Goal: Check status

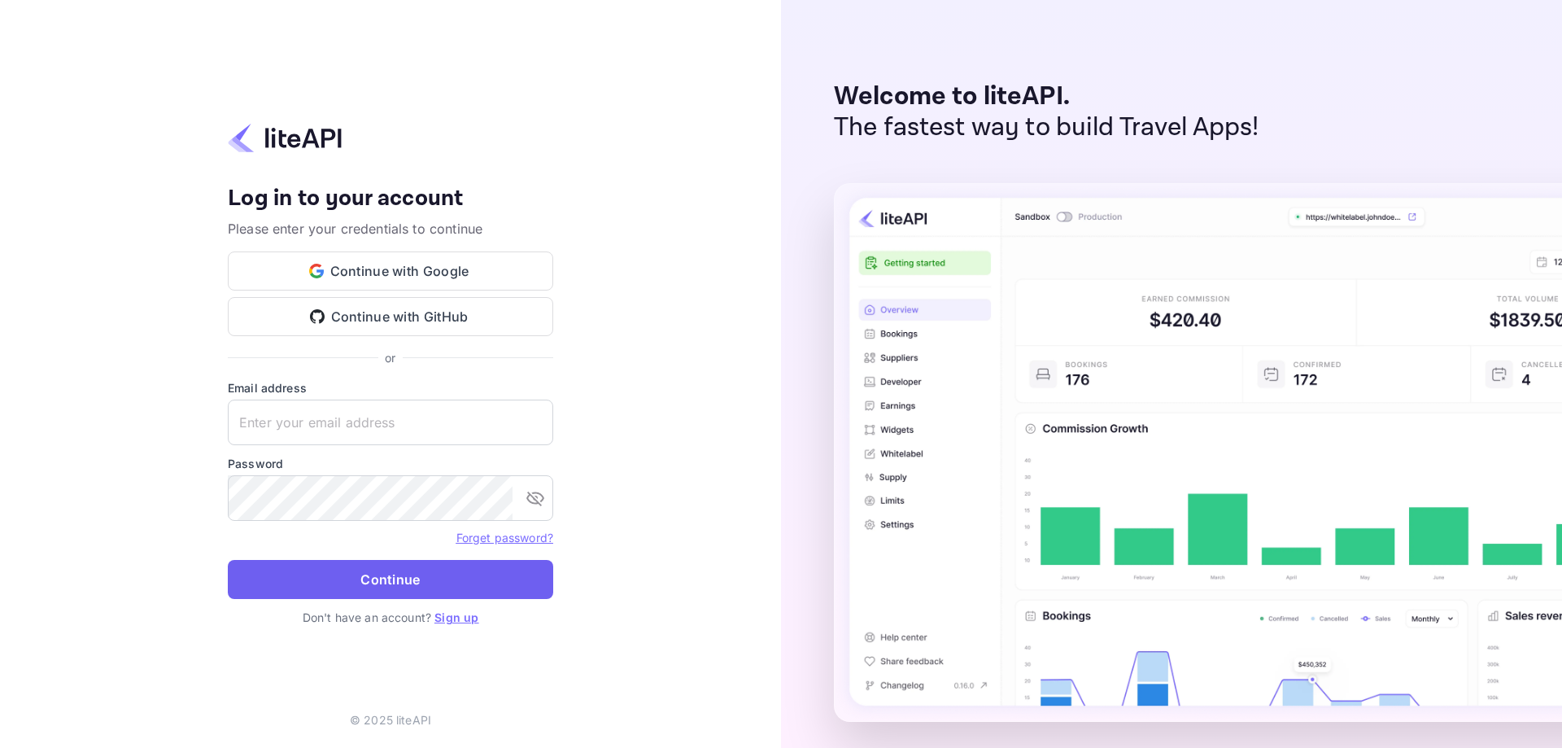
type input "[EMAIL_ADDRESS][DOMAIN_NAME]"
click at [321, 581] on button "Continue" at bounding box center [390, 579] width 325 height 39
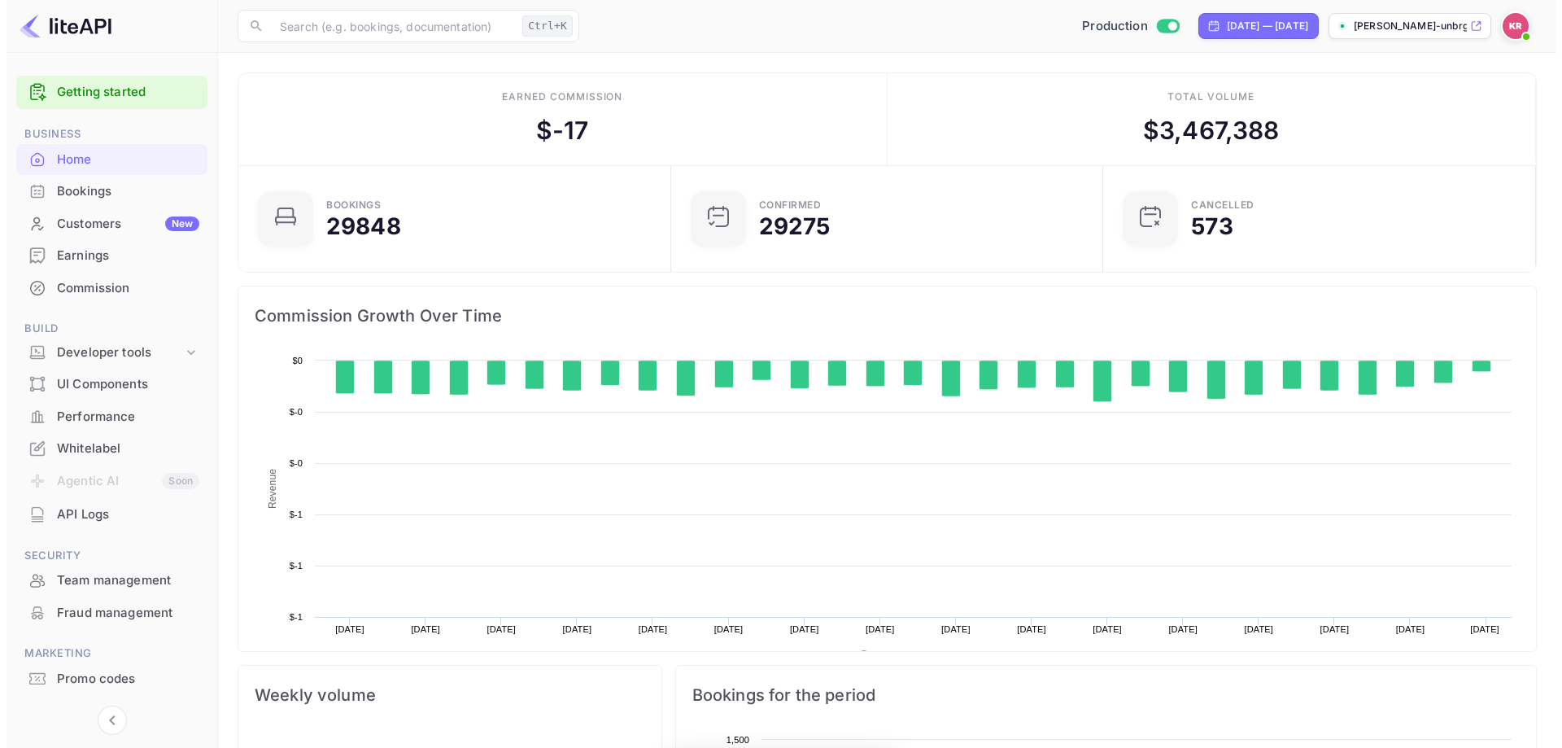
scroll to position [252, 410]
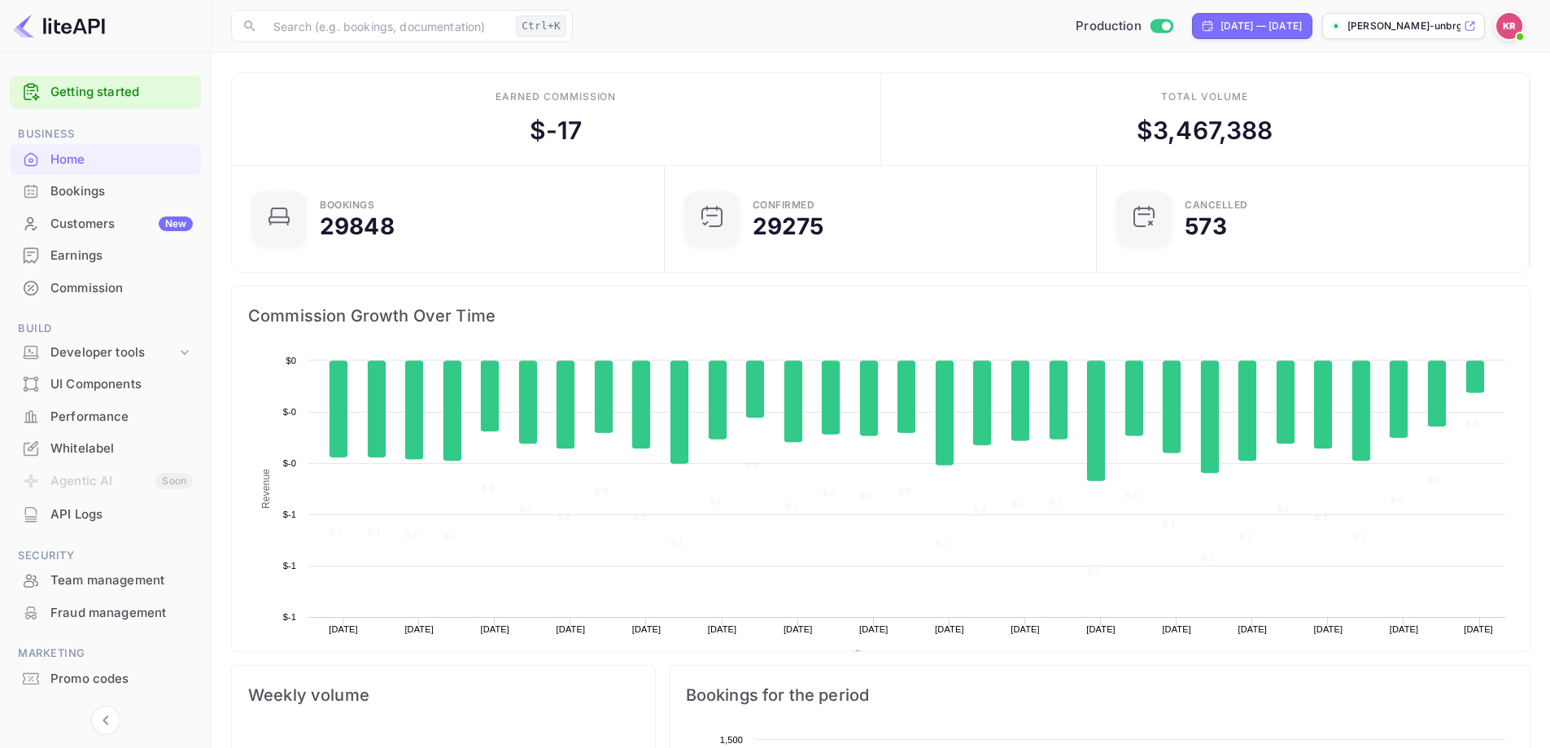
click at [79, 194] on div "Bookings" at bounding box center [121, 191] width 142 height 19
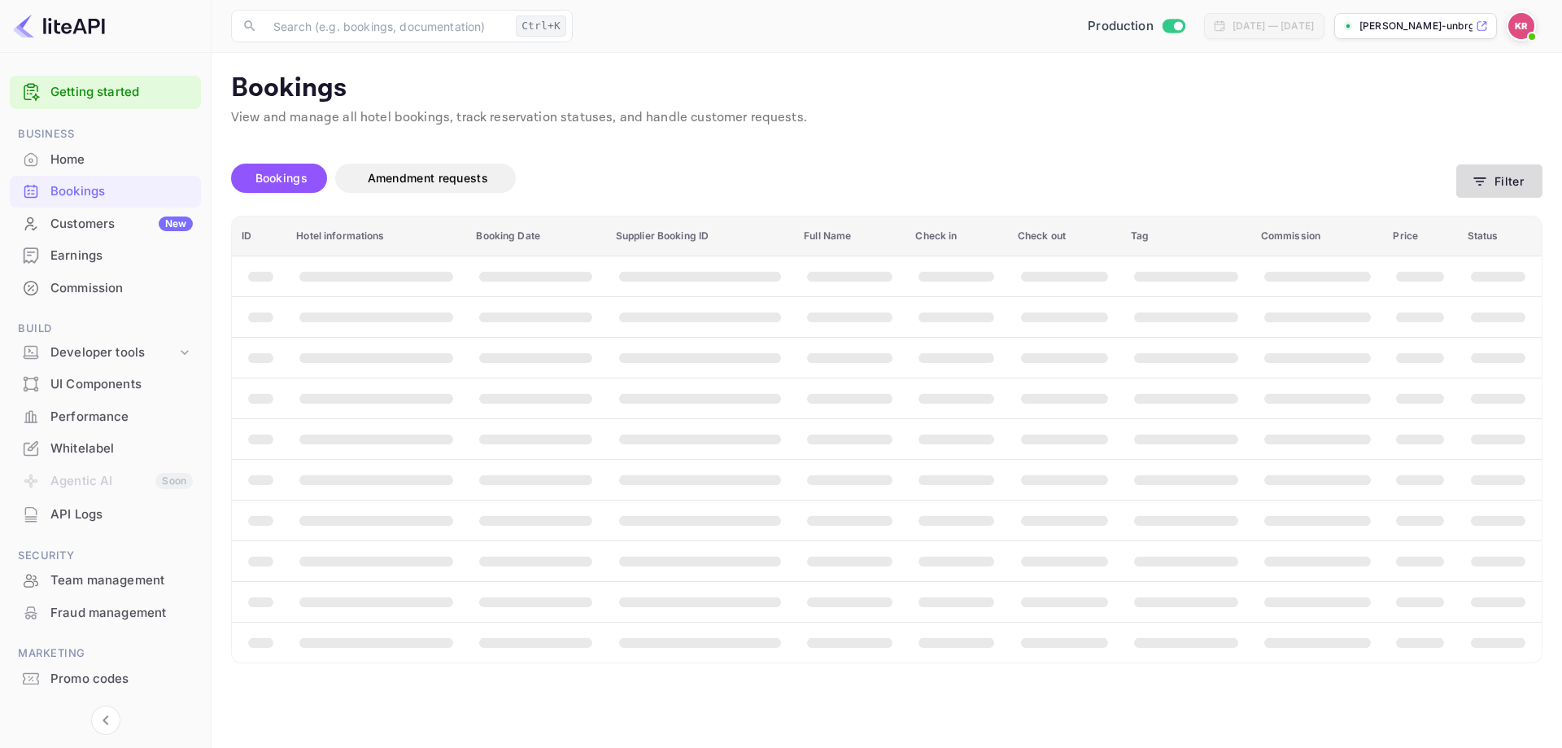
click at [1480, 183] on icon "button" at bounding box center [1479, 181] width 16 height 16
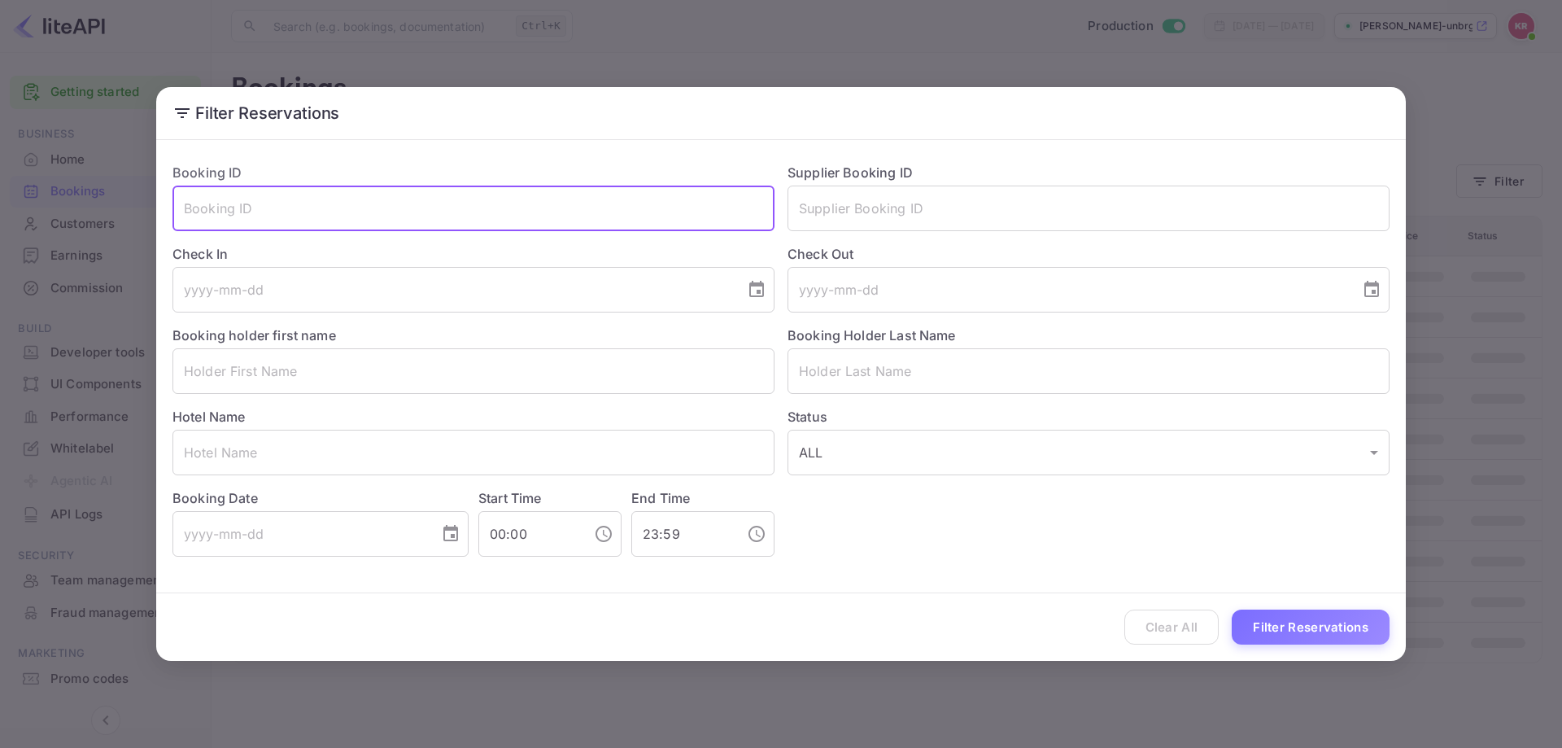
click at [320, 225] on input "text" at bounding box center [473, 208] width 602 height 46
paste input "QVa3uwn2K"
type input "QVa3uwn2K"
click at [1267, 624] on button "Filter Reservations" at bounding box center [1311, 626] width 158 height 35
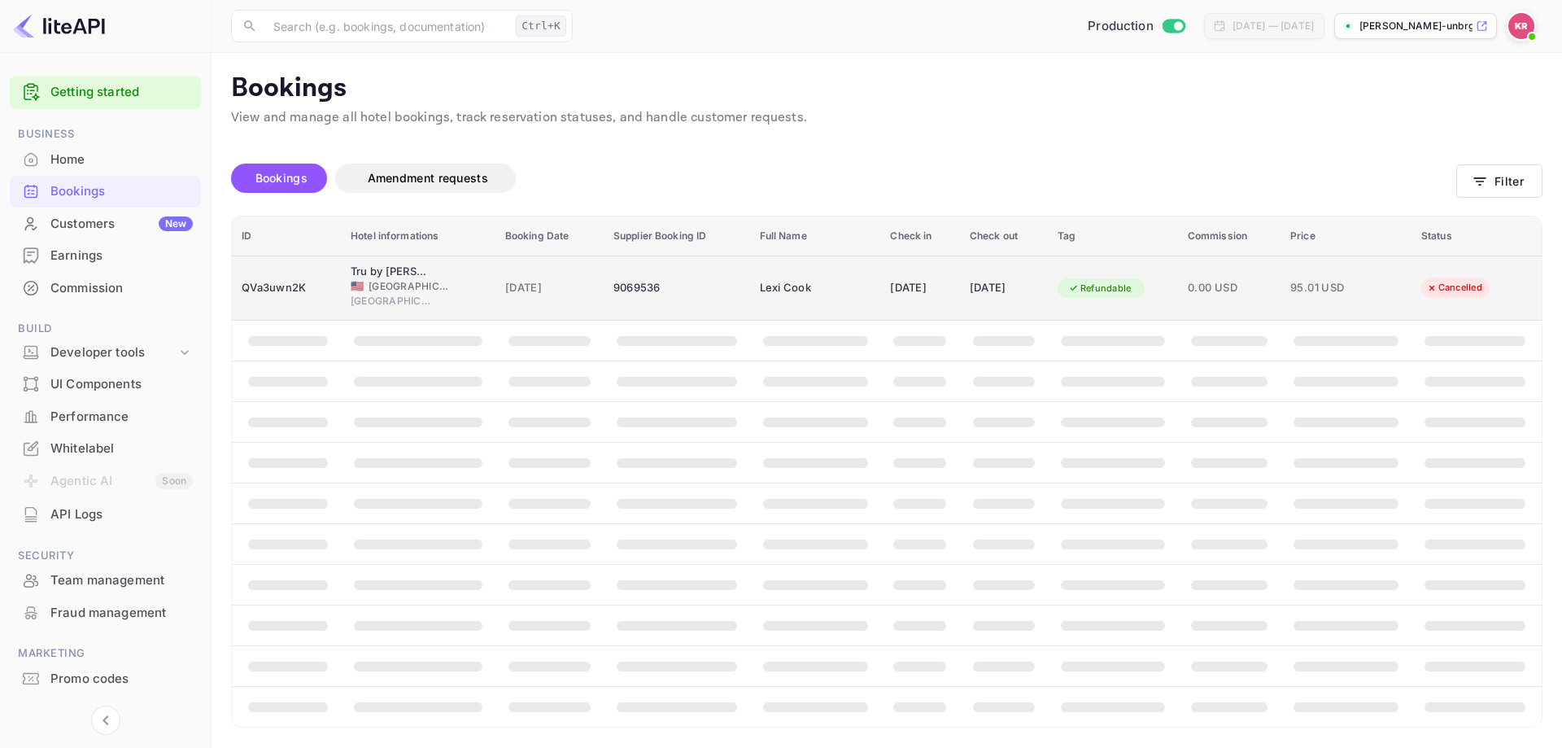
click at [1038, 288] on div "29 Aug 2025" at bounding box center [1004, 288] width 68 height 26
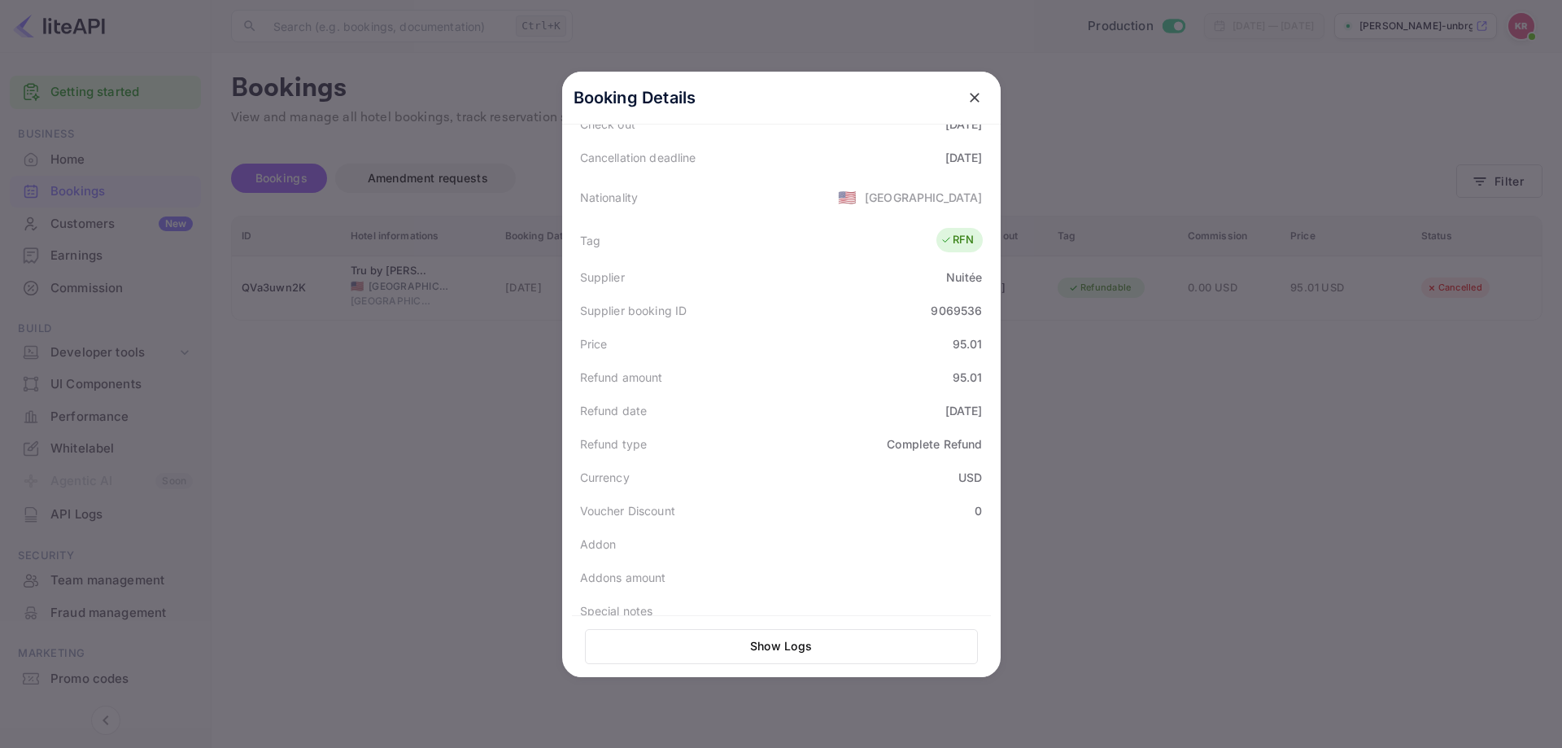
scroll to position [368, 0]
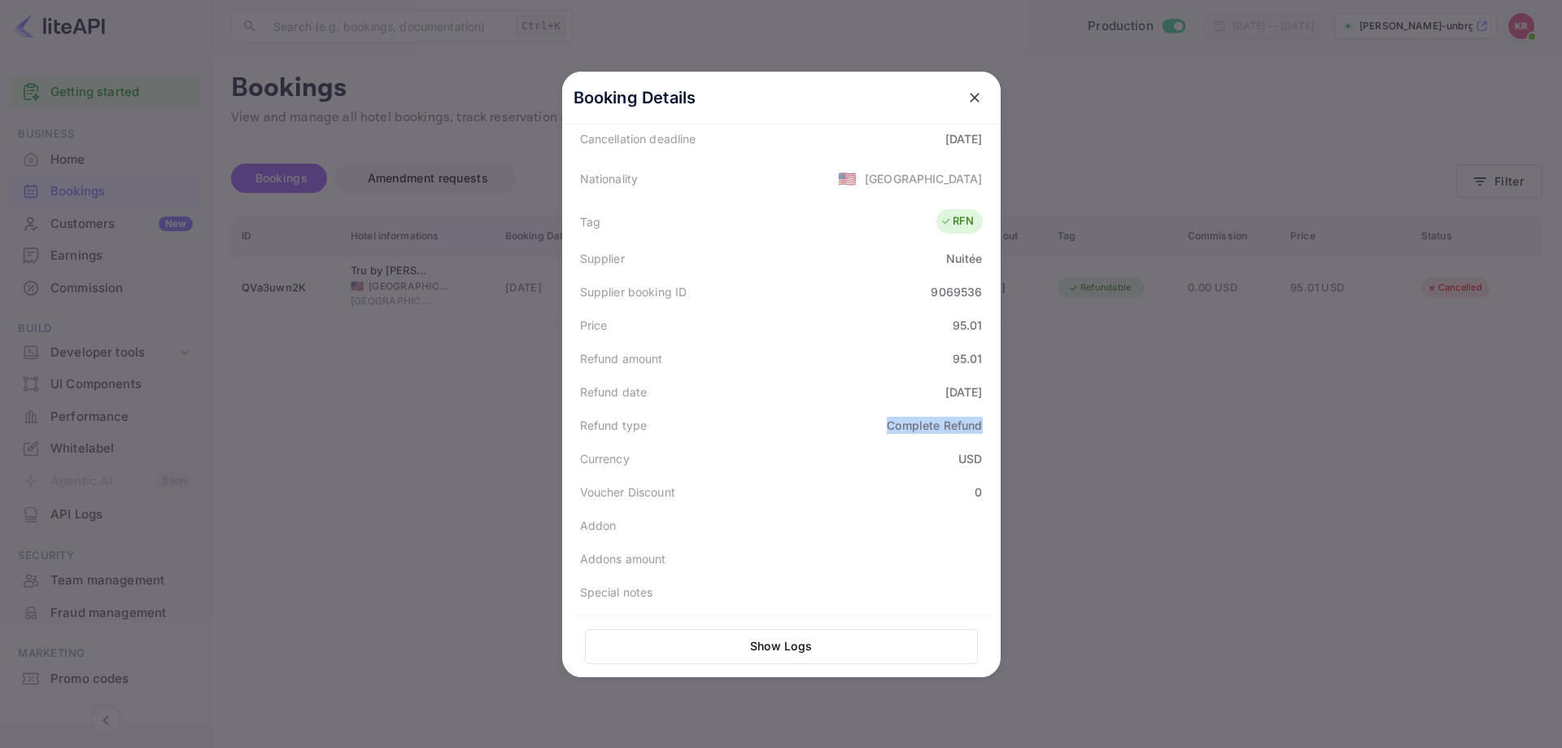
drag, startPoint x: 871, startPoint y: 427, endPoint x: 1000, endPoint y: 428, distance: 128.5
click at [1000, 428] on div "Booking Details Summary Timeline Message log Status CANCELLED Booking ID QVa3uw…" at bounding box center [781, 374] width 438 height 605
click at [974, 100] on icon "close" at bounding box center [974, 97] width 16 height 16
